Goal: Transaction & Acquisition: Purchase product/service

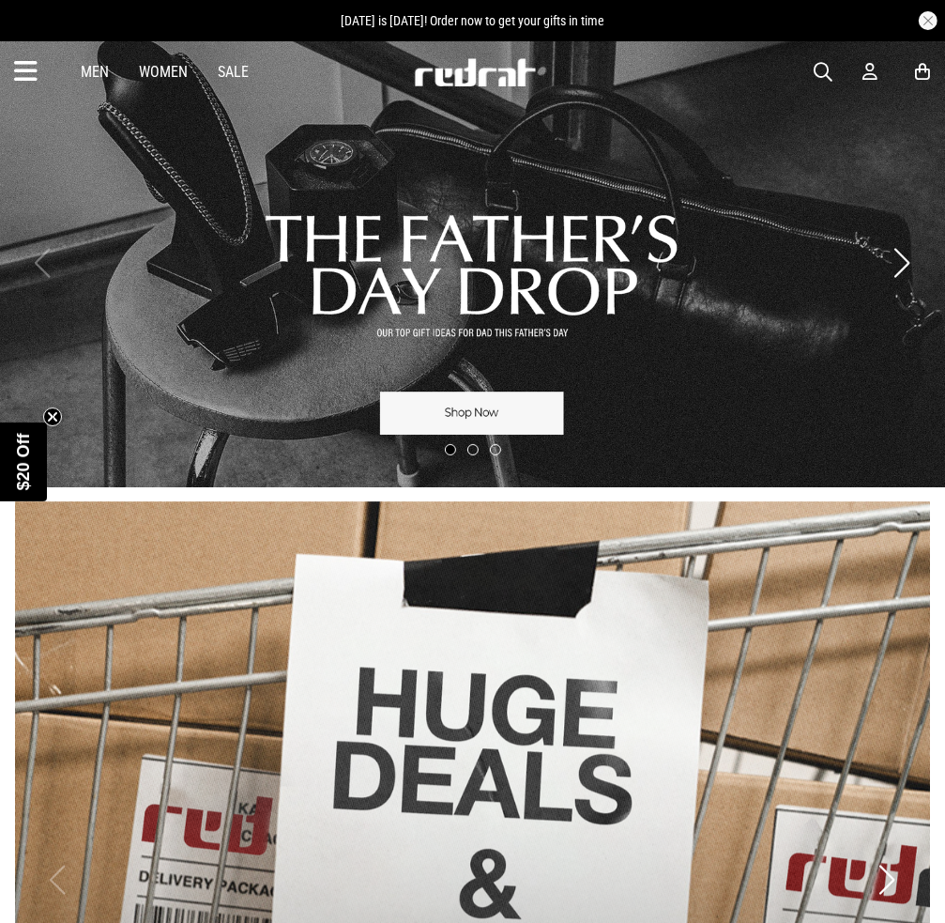
click at [827, 67] on span "button" at bounding box center [823, 72] width 19 height 23
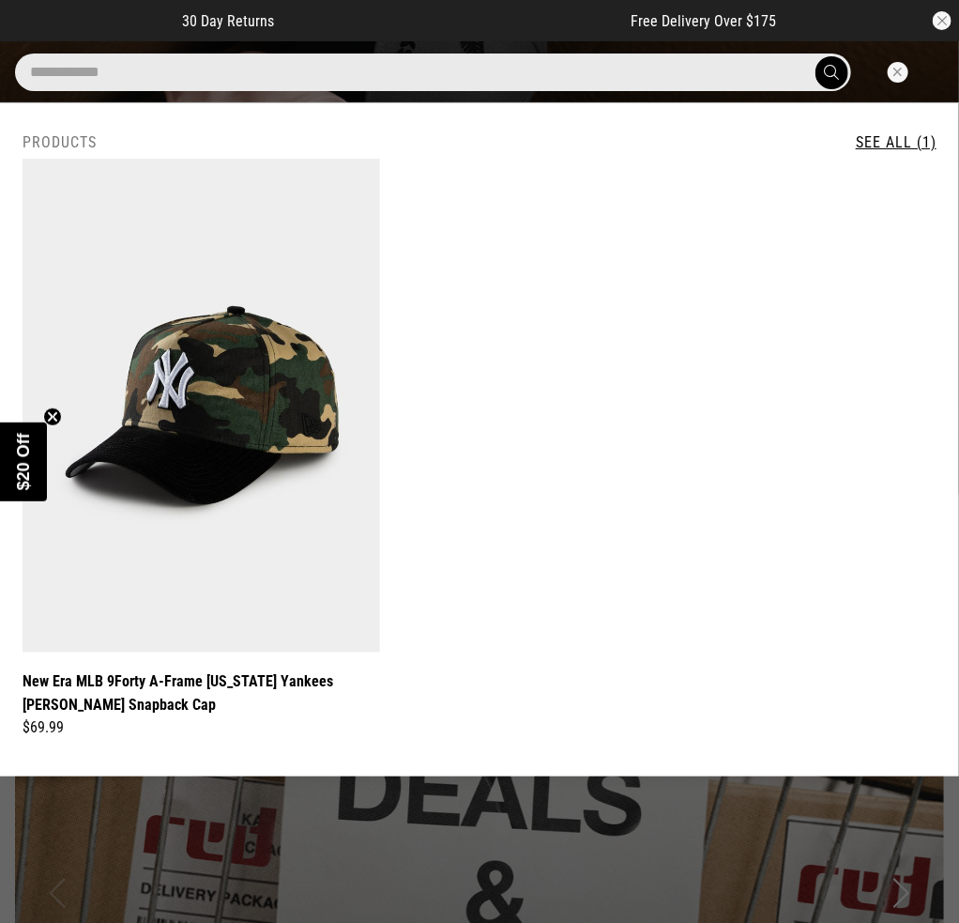
type input "**********"
click at [816, 56] on button "submit" at bounding box center [832, 72] width 33 height 33
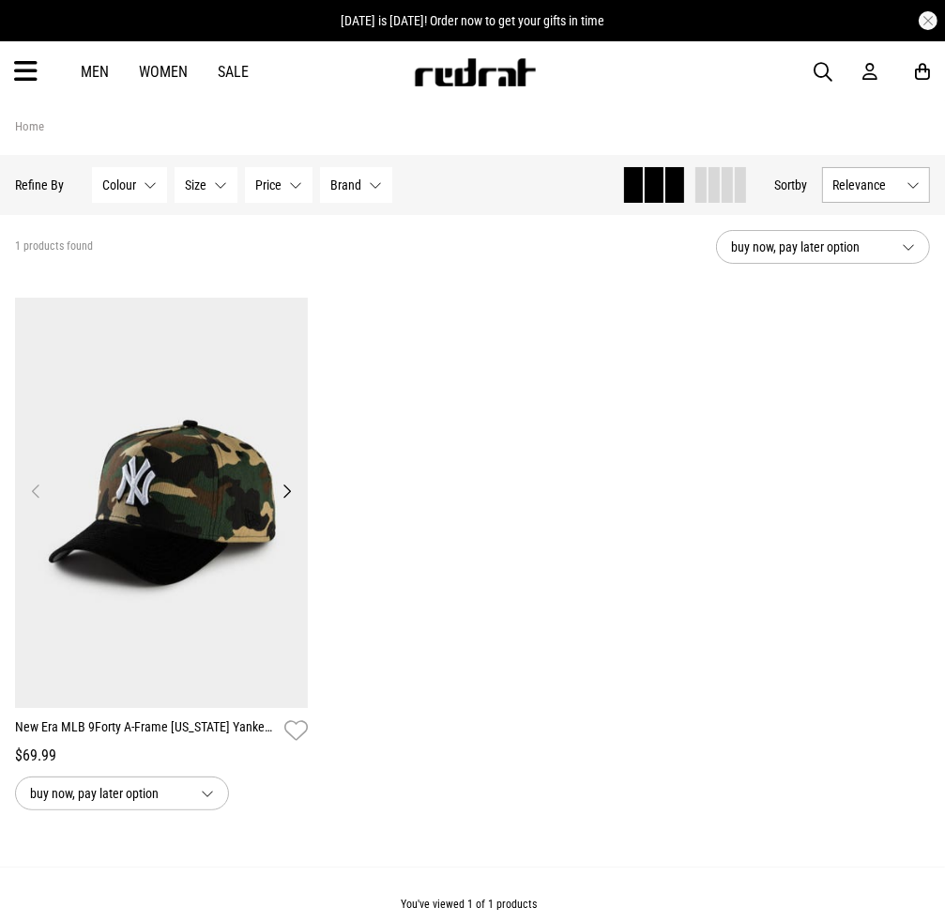
click at [255, 511] on img at bounding box center [161, 503] width 293 height 410
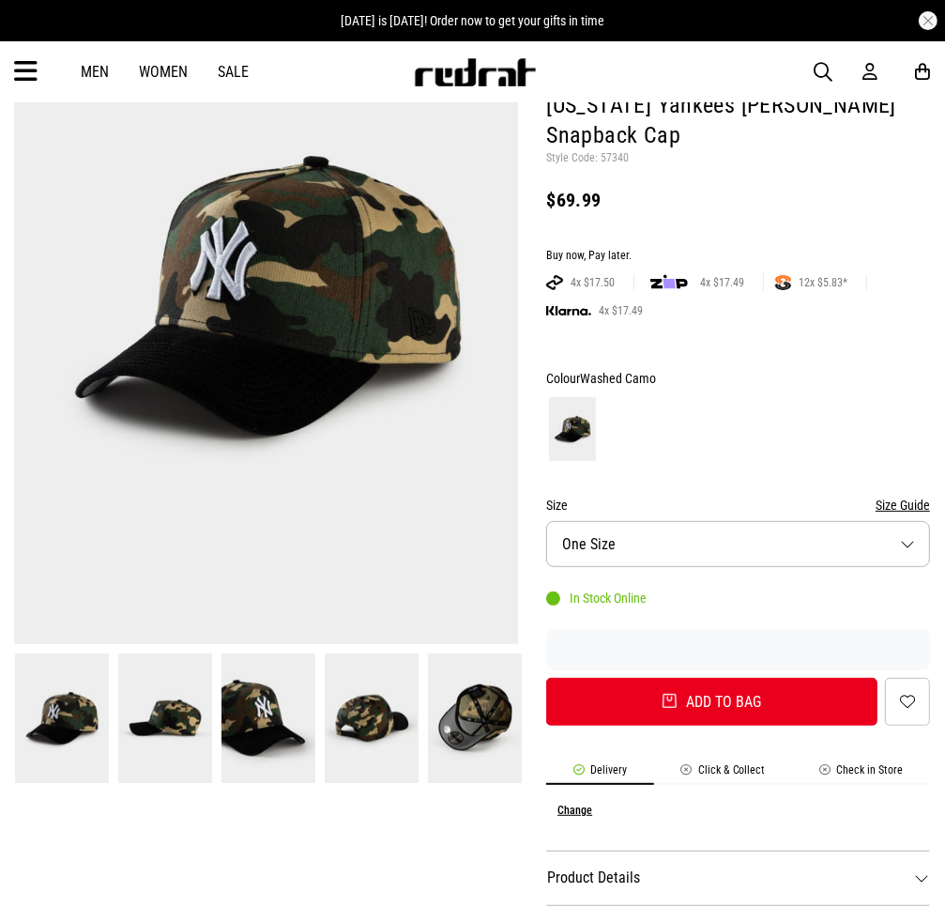
click at [188, 705] on img at bounding box center [165, 718] width 94 height 130
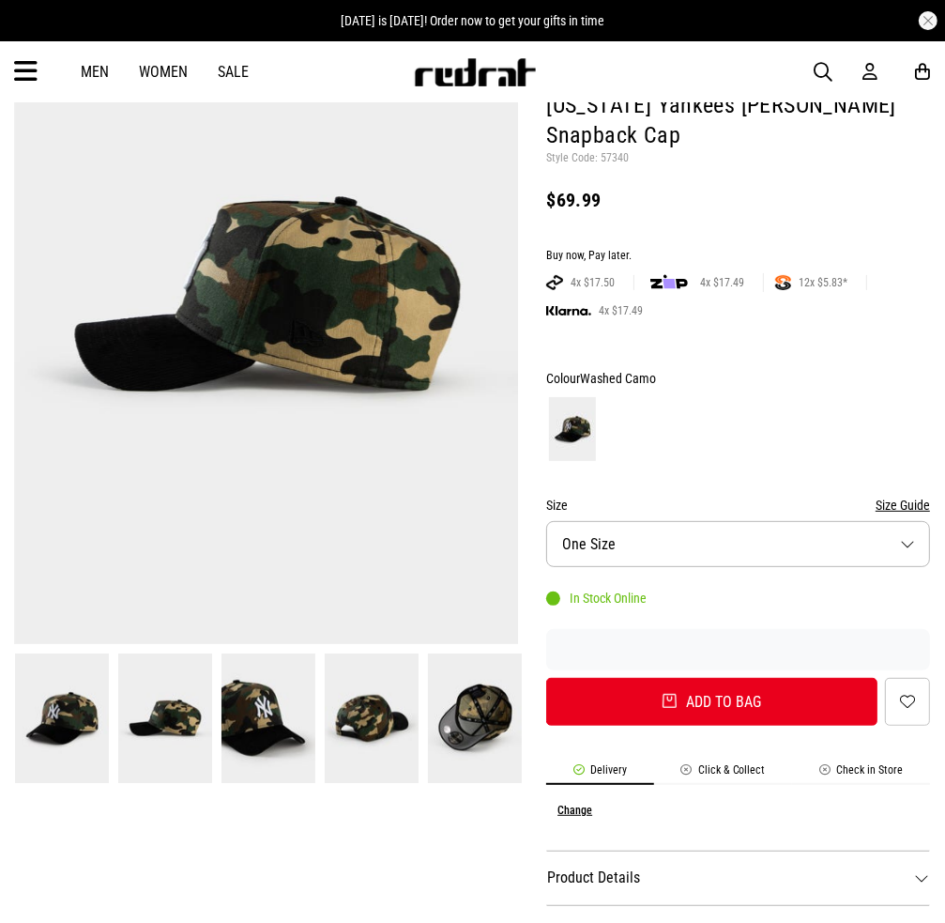
click at [267, 716] on img at bounding box center [269, 718] width 94 height 130
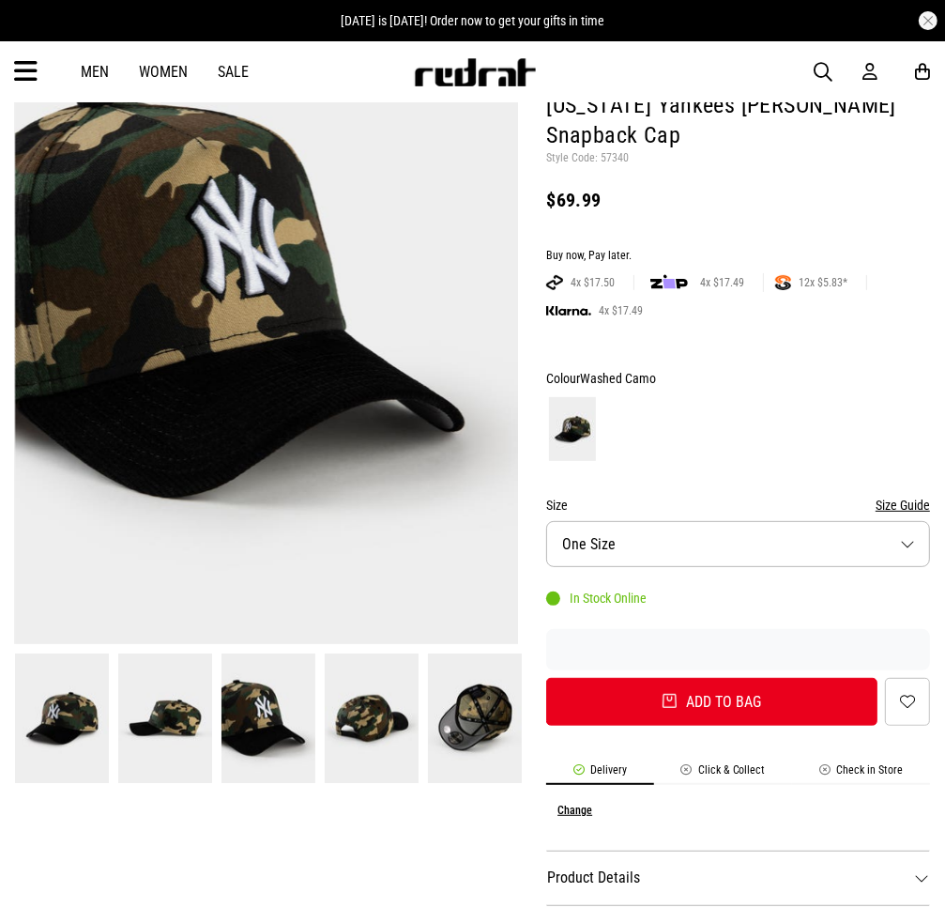
click at [379, 731] on img at bounding box center [372, 718] width 94 height 130
drag, startPoint x: 480, startPoint y: 736, endPoint x: 522, endPoint y: 667, distance: 80.5
click at [481, 736] on img at bounding box center [475, 718] width 94 height 130
